Goal: Transaction & Acquisition: Download file/media

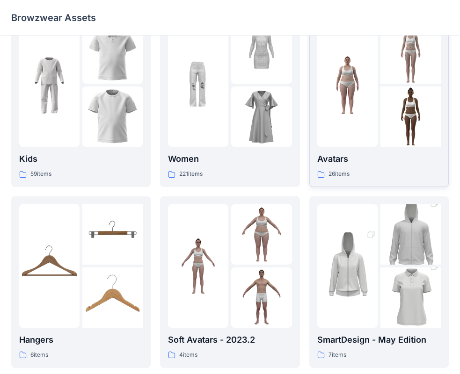
scroll to position [47, 0]
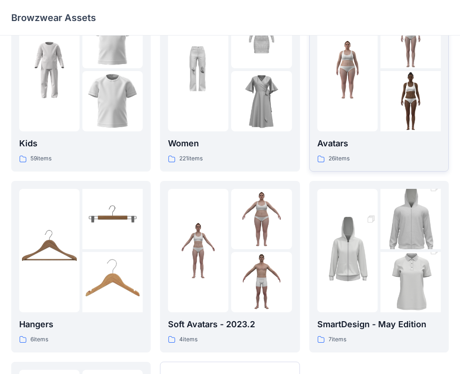
click at [321, 139] on p "Avatars" at bounding box center [379, 143] width 124 height 13
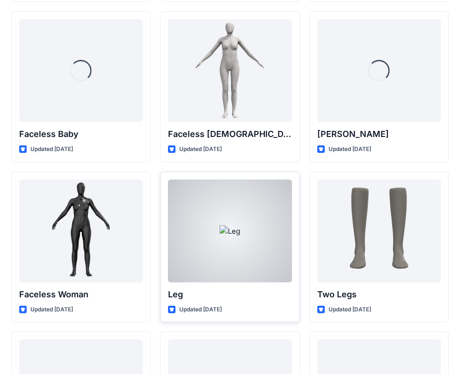
scroll to position [958, 0]
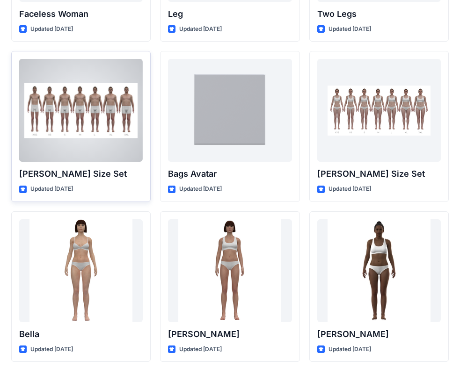
click at [67, 104] on div at bounding box center [81, 110] width 124 height 103
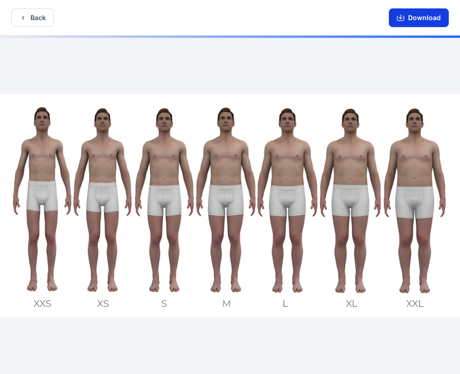
click at [409, 22] on button "Download" at bounding box center [419, 17] width 60 height 19
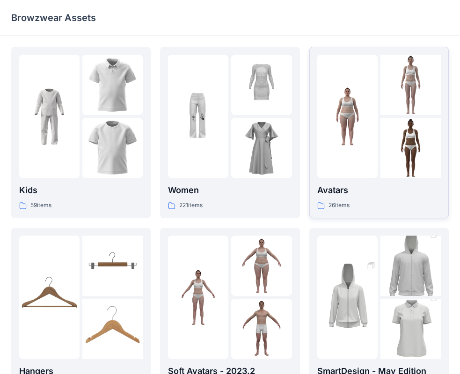
click at [384, 163] on img at bounding box center [411, 148] width 60 height 60
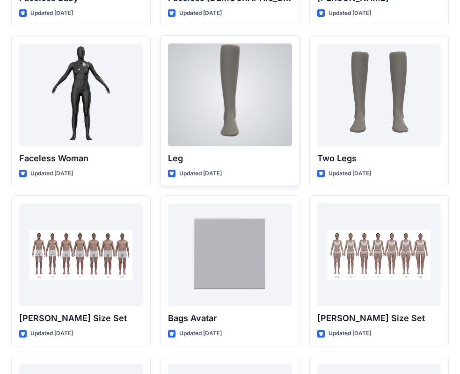
scroll to position [817, 0]
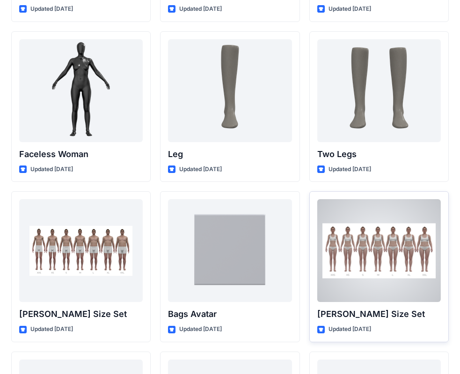
click at [389, 247] on div at bounding box center [379, 250] width 124 height 103
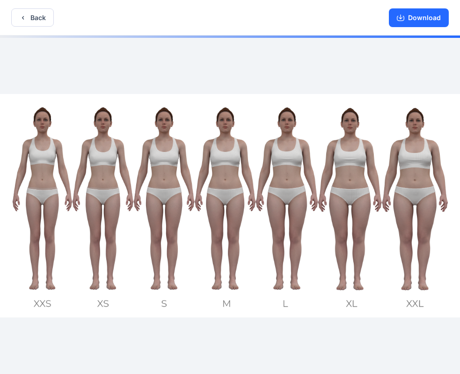
drag, startPoint x: 434, startPoint y: 17, endPoint x: 23, endPoint y: 117, distance: 423.0
click at [428, 19] on button "Download" at bounding box center [419, 17] width 60 height 19
